Goal: Find specific page/section: Find specific page/section

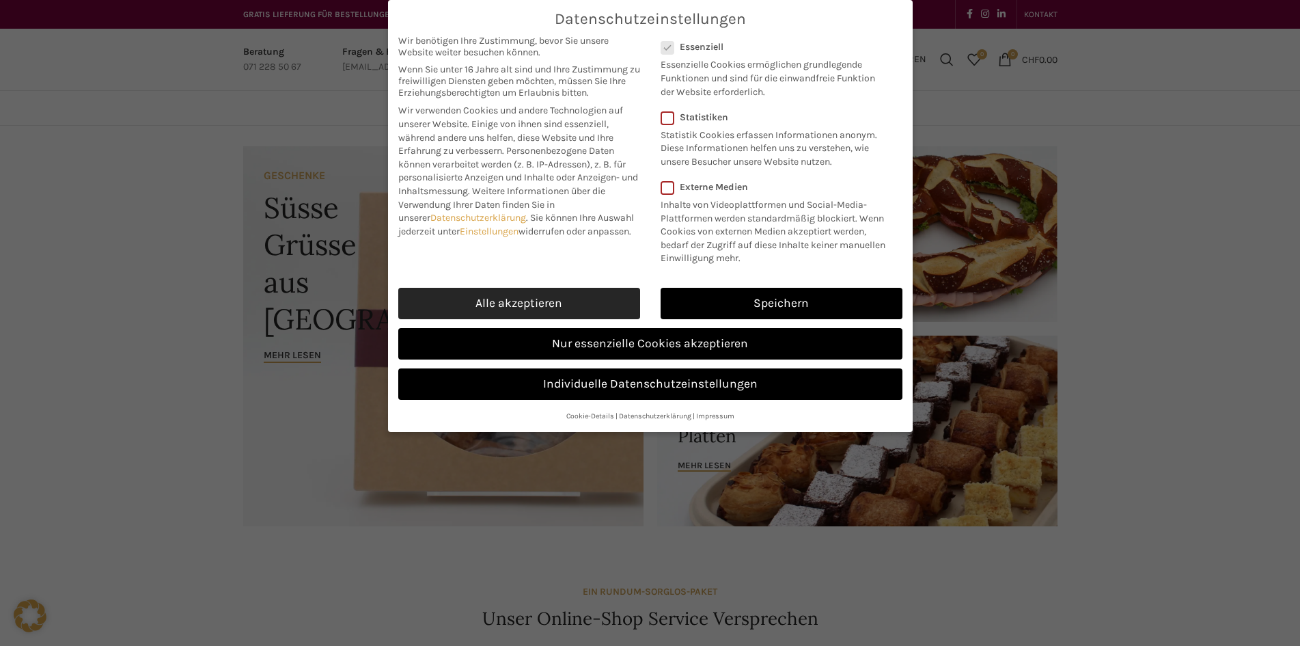
click at [573, 303] on link "Alle akzeptieren" at bounding box center [519, 303] width 242 height 31
checkbox input "true"
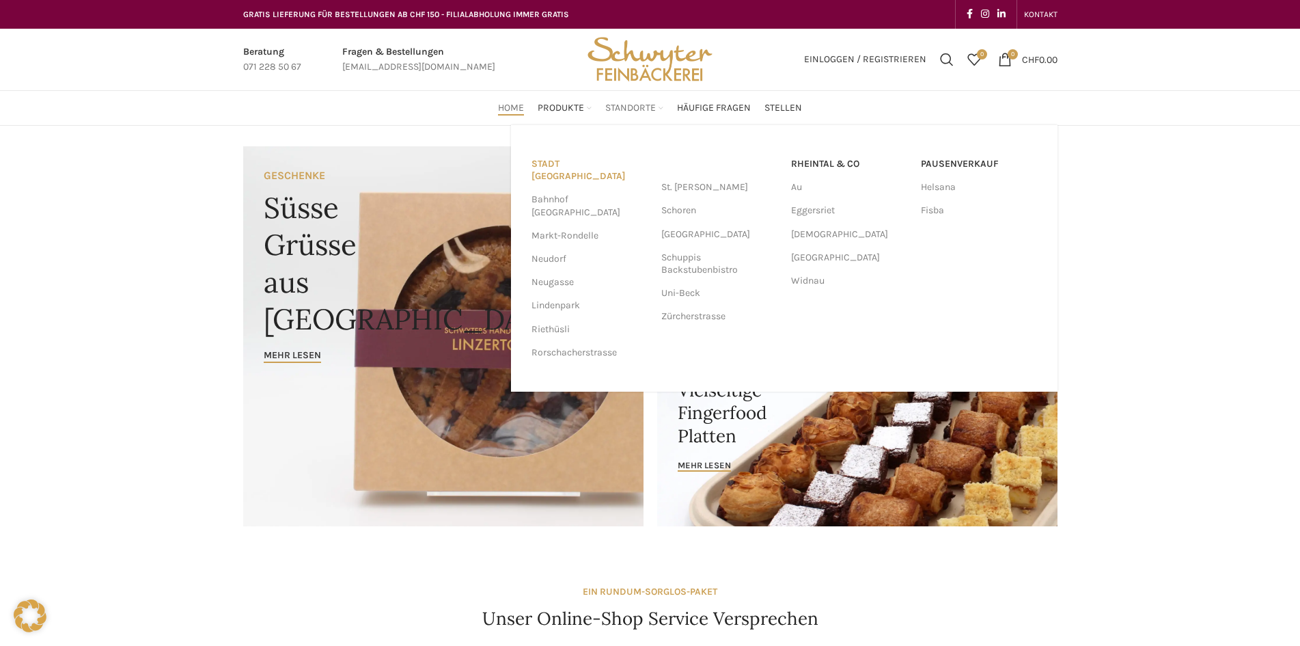
click at [594, 159] on link "Stadt [GEOGRAPHIC_DATA]" at bounding box center [590, 170] width 116 height 36
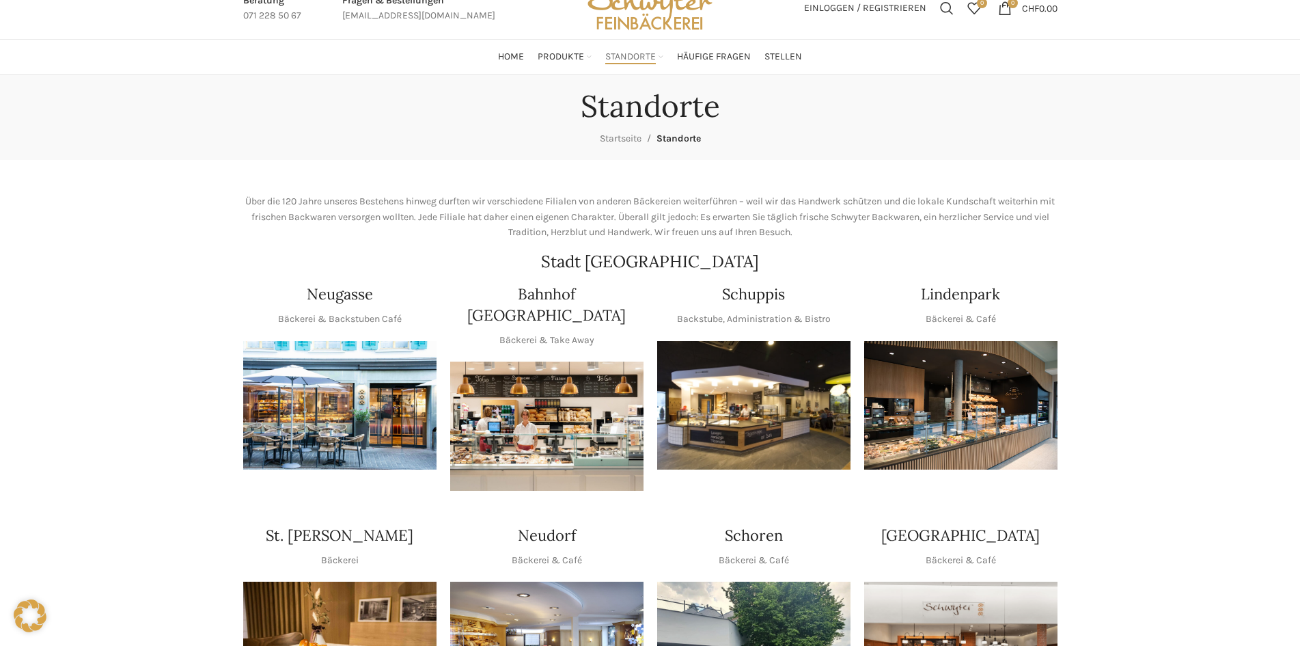
scroll to position [137, 0]
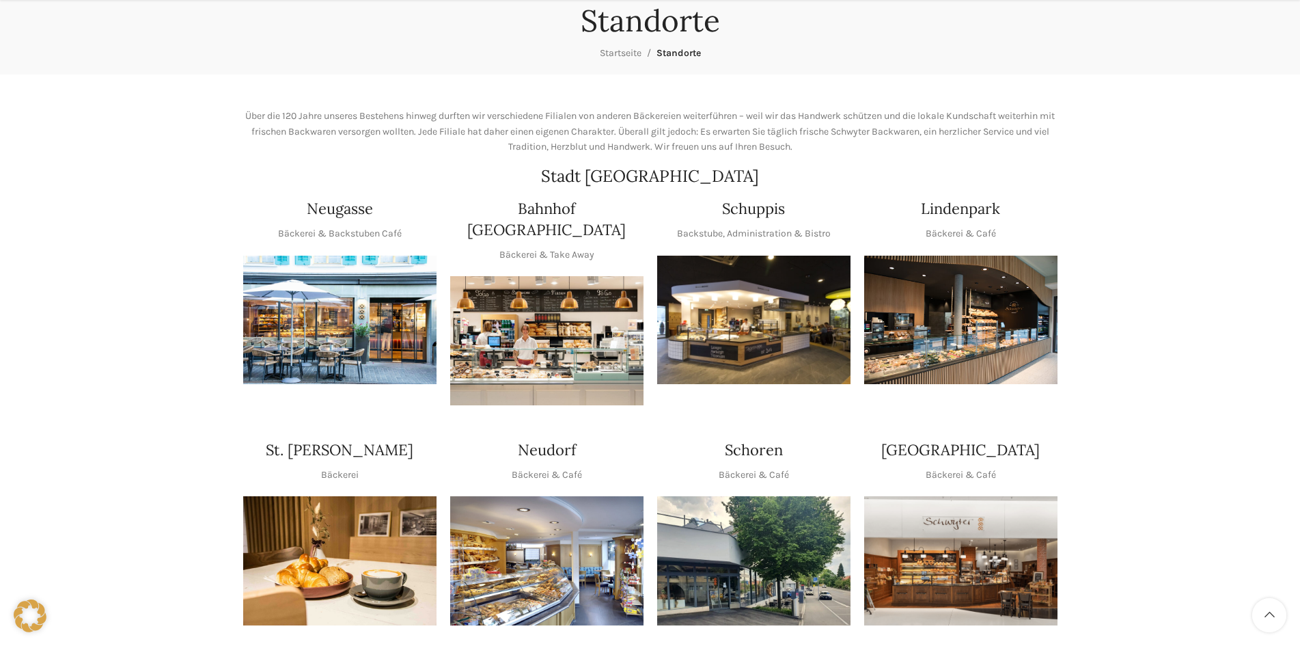
click at [940, 305] on img "1 / 1" at bounding box center [960, 320] width 193 height 129
